Goal: Navigation & Orientation: Find specific page/section

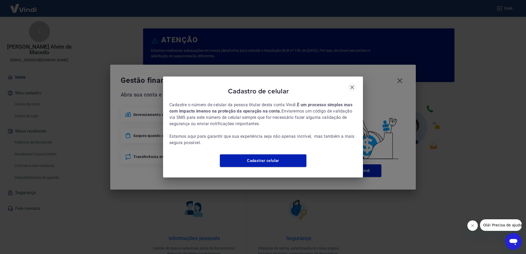
click at [354, 84] on icon "button" at bounding box center [352, 87] width 6 height 6
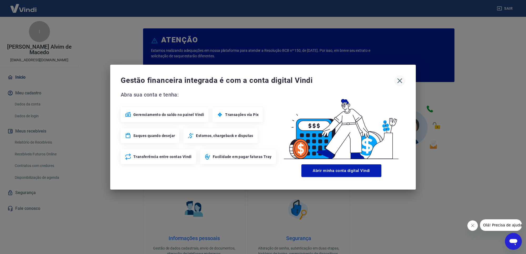
drag, startPoint x: 395, startPoint y: 81, endPoint x: 400, endPoint y: 81, distance: 4.2
click at [397, 81] on button "button" at bounding box center [400, 80] width 11 height 11
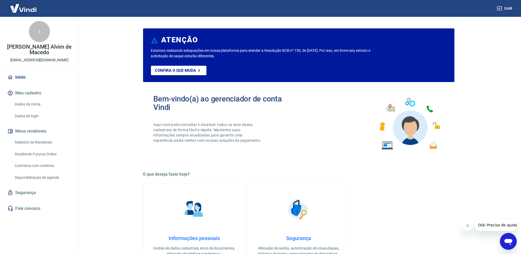
click at [41, 101] on link "Dados da conta" at bounding box center [43, 104] width 60 height 11
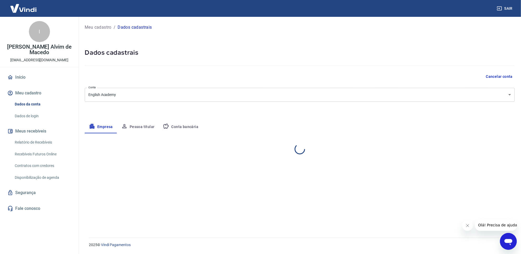
select select "PA"
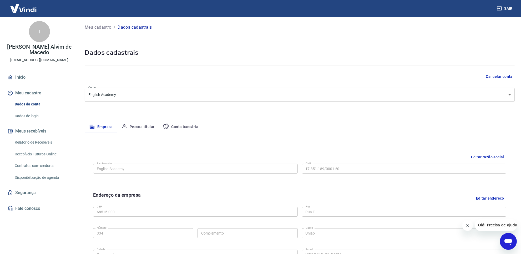
click at [27, 94] on button "Meu cadastro" at bounding box center [39, 93] width 66 height 12
click at [18, 88] on button "Meu cadastro" at bounding box center [39, 93] width 66 height 12
click at [22, 76] on link "Início" at bounding box center [39, 78] width 66 height 12
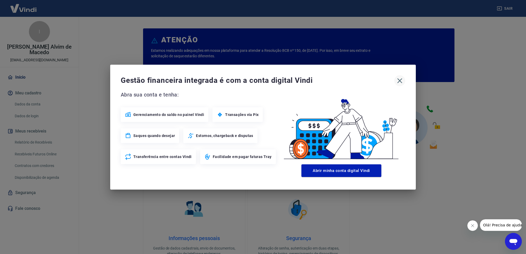
click at [399, 84] on icon "button" at bounding box center [400, 81] width 8 height 8
click at [400, 82] on icon "button" at bounding box center [400, 81] width 8 height 8
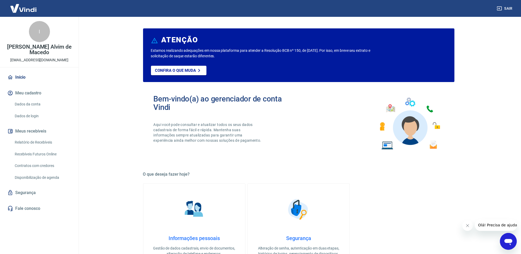
click at [41, 96] on button "Meu cadastro" at bounding box center [39, 93] width 66 height 12
click at [31, 82] on link "Início" at bounding box center [39, 78] width 66 height 12
click at [31, 90] on button "Meu cadastro" at bounding box center [39, 93] width 66 height 12
click at [31, 91] on button "Meu cadastro" at bounding box center [39, 93] width 66 height 12
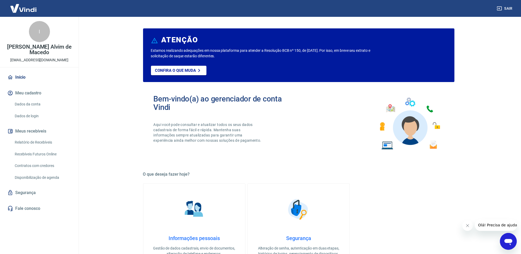
click at [31, 91] on button "Meu cadastro" at bounding box center [39, 93] width 66 height 12
click at [36, 95] on button "Meu cadastro" at bounding box center [39, 93] width 66 height 12
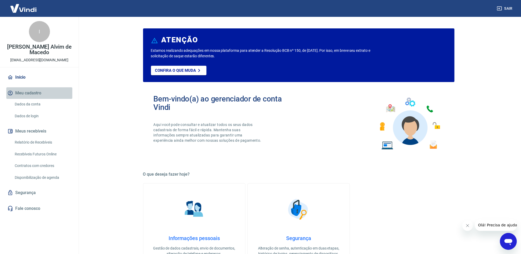
click at [36, 95] on button "Meu cadastro" at bounding box center [39, 93] width 66 height 12
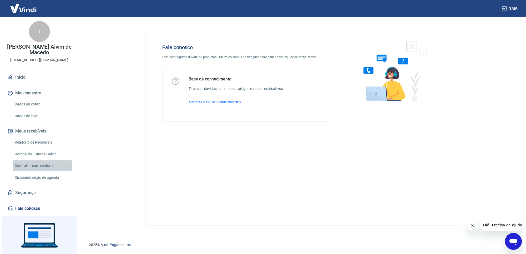
click at [49, 163] on link "Contratos com credores" at bounding box center [43, 166] width 60 height 11
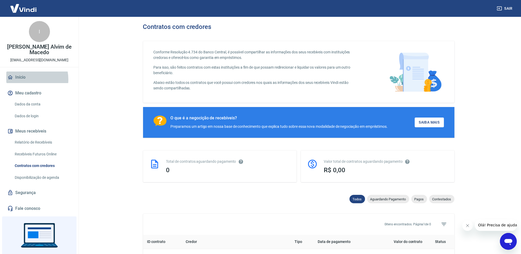
click at [27, 79] on link "Início" at bounding box center [39, 78] width 66 height 12
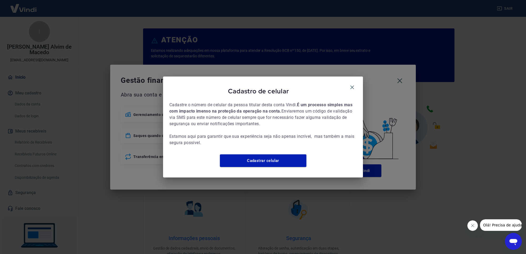
click at [347, 87] on span "Cadastro de celular" at bounding box center [258, 91] width 178 height 8
click at [354, 84] on icon "button" at bounding box center [352, 87] width 6 height 6
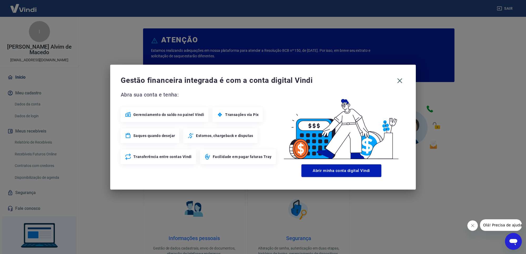
drag, startPoint x: 399, startPoint y: 79, endPoint x: 385, endPoint y: 79, distance: 14.0
click at [396, 79] on icon "button" at bounding box center [400, 81] width 8 height 8
